Goal: Go to known website: Access a specific website the user already knows

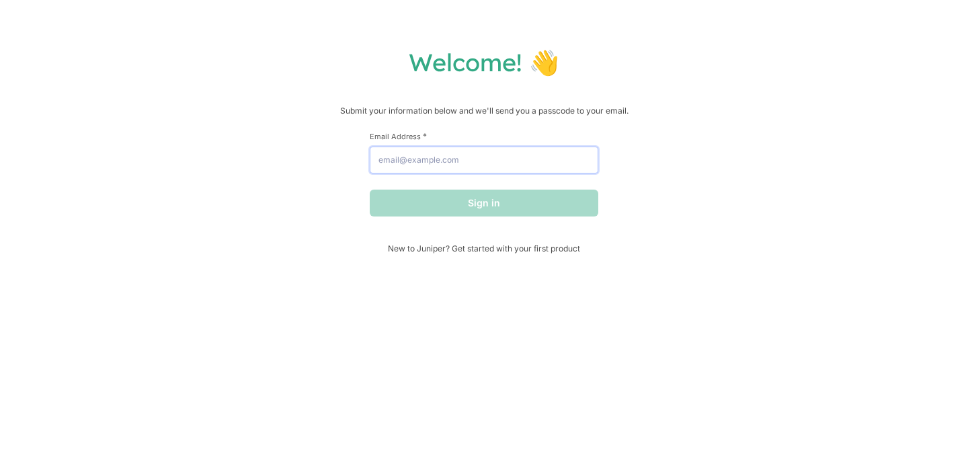
click at [393, 162] on input "Email Address *" at bounding box center [484, 160] width 229 height 27
type input "[PERSON_NAME][EMAIL_ADDRESS][DOMAIN_NAME]"
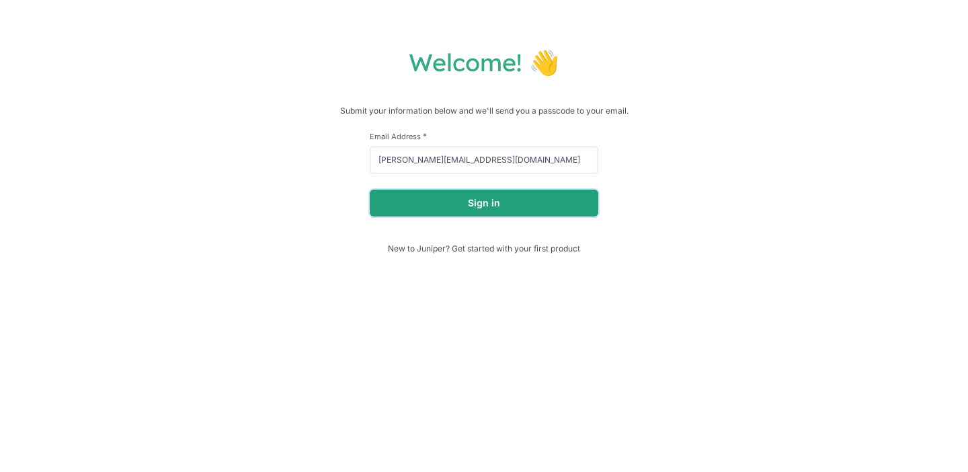
click at [471, 200] on button "Sign in" at bounding box center [484, 203] width 229 height 27
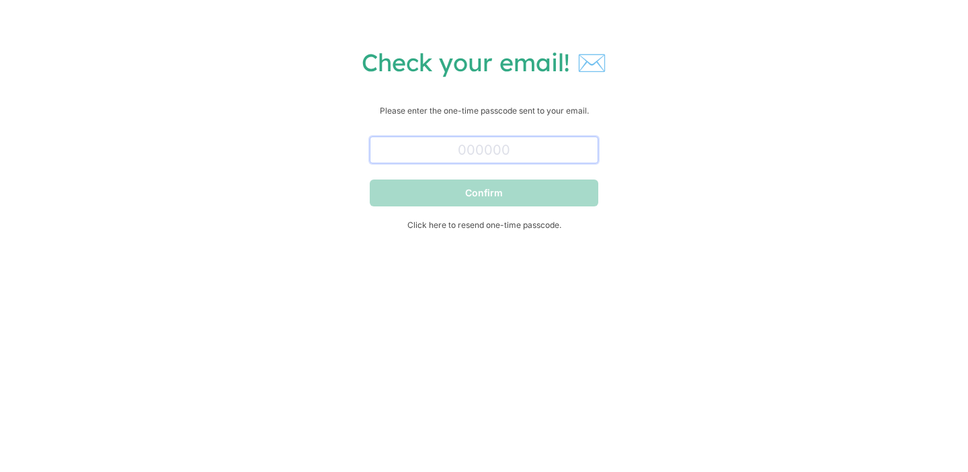
click at [411, 145] on input "text" at bounding box center [484, 149] width 229 height 27
paste input "291306"
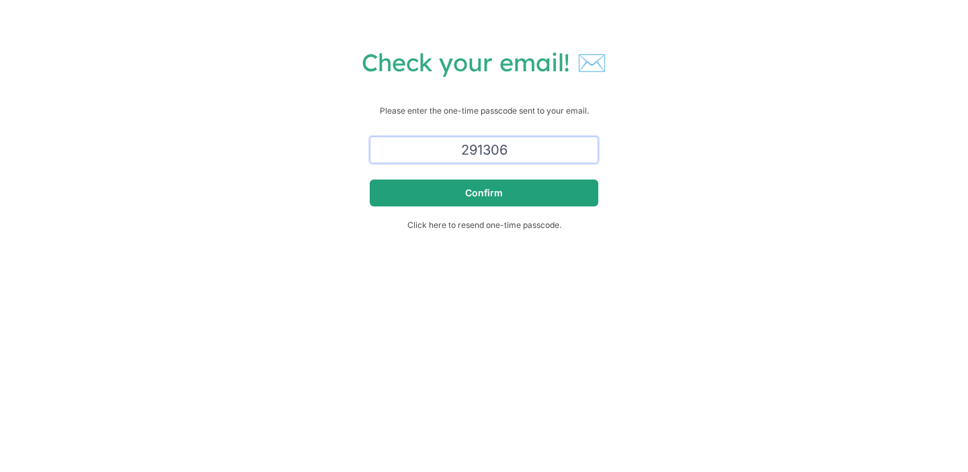
type input "291306"
click at [461, 197] on button "Confirm" at bounding box center [484, 193] width 229 height 27
